Goal: Task Accomplishment & Management: Complete application form

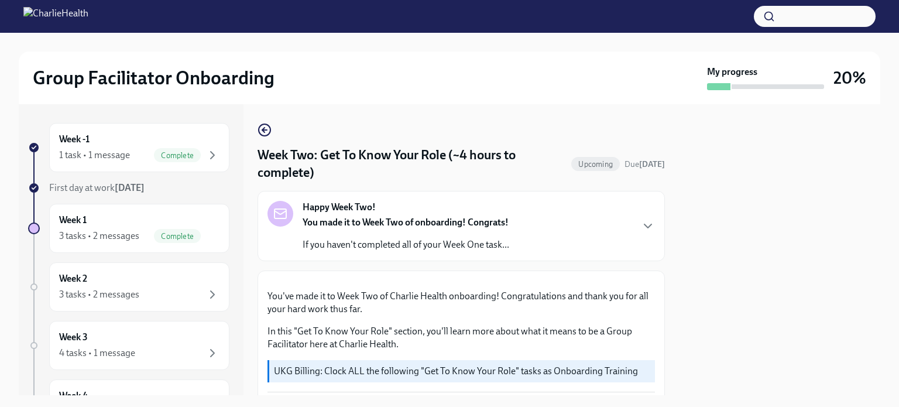
click at [256, 125] on div "Week -1 1 task • 1 message Complete First day at work [DATE] Week 1 3 tasks • 2…" at bounding box center [449, 249] width 861 height 291
click at [259, 126] on icon "button" at bounding box center [264, 130] width 14 height 14
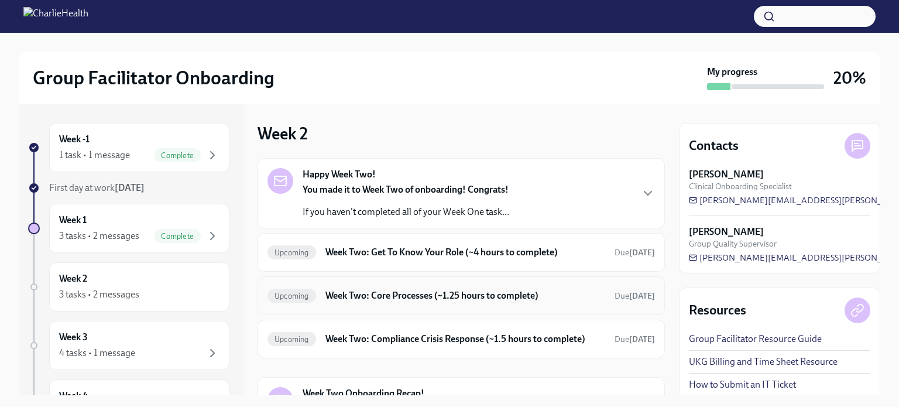
click at [407, 292] on h6 "Week Two: Core Processes (~1.25 hours to complete)" at bounding box center [465, 295] width 280 height 13
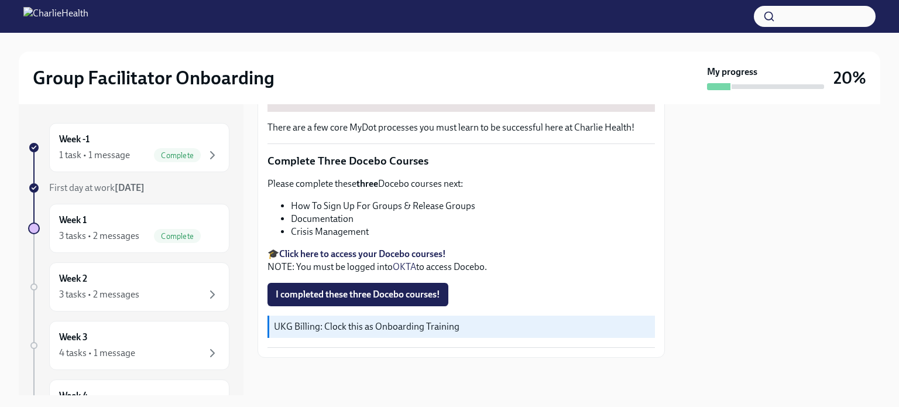
scroll to position [421, 0]
click at [386, 292] on span "I completed these three Docebo courses!" at bounding box center [358, 294] width 164 height 12
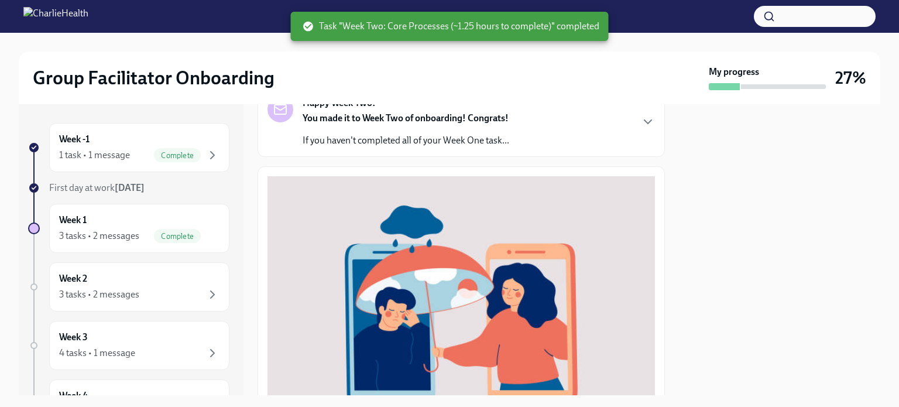
scroll to position [0, 0]
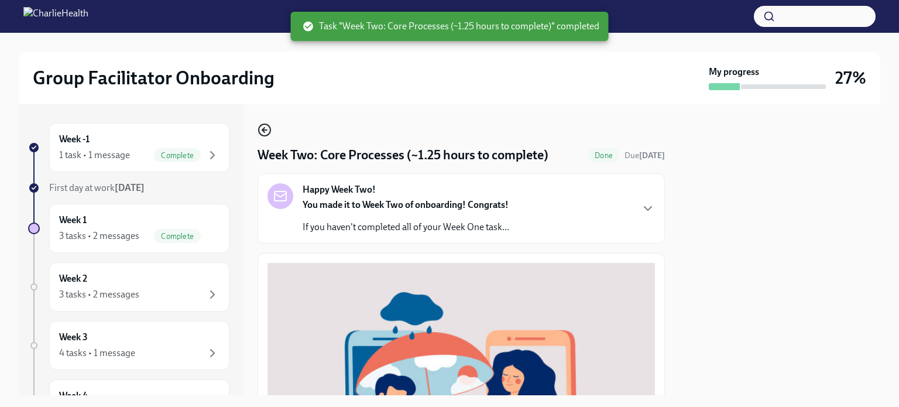
click at [264, 125] on icon "button" at bounding box center [264, 130] width 14 height 14
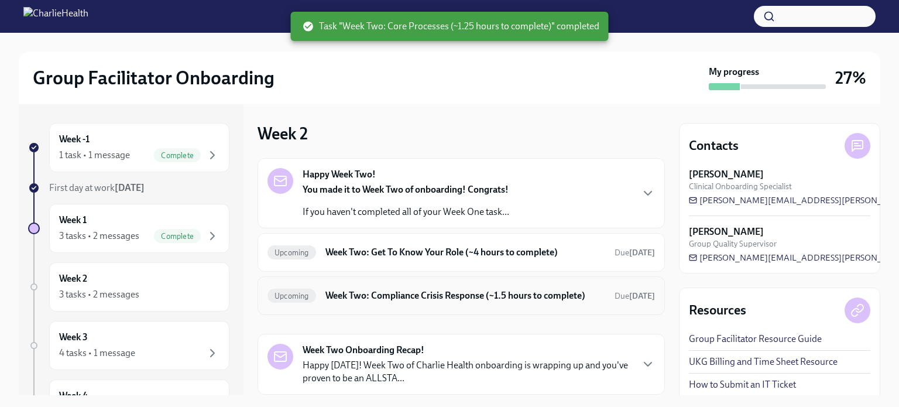
click at [449, 302] on h6 "Week Two: Compliance Crisis Response (~1.5 hours to complete)" at bounding box center [465, 295] width 280 height 13
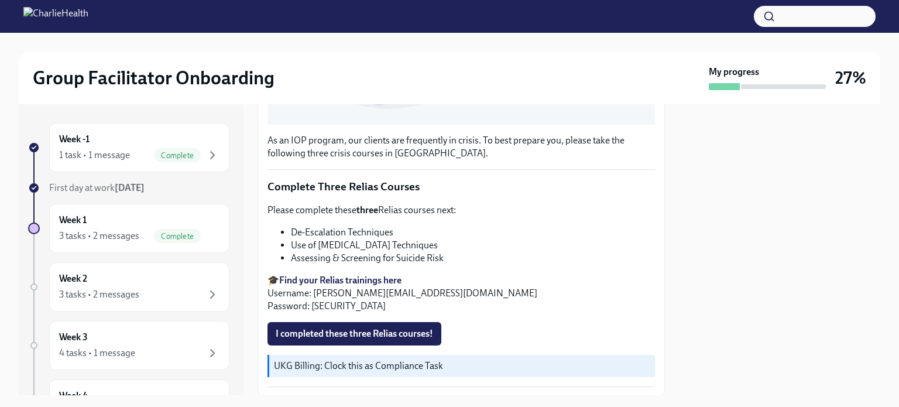
scroll to position [389, 0]
